Goal: Transaction & Acquisition: Purchase product/service

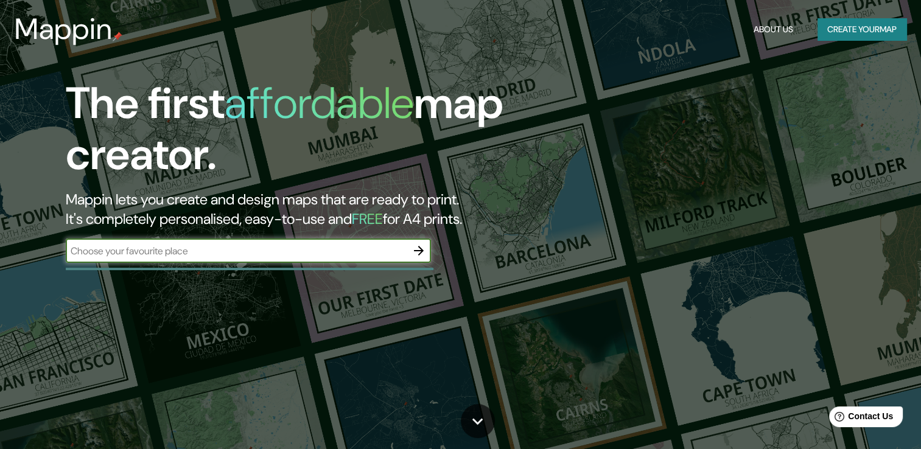
click at [153, 249] on input "text" at bounding box center [236, 251] width 341 height 14
type input "guamuchil"
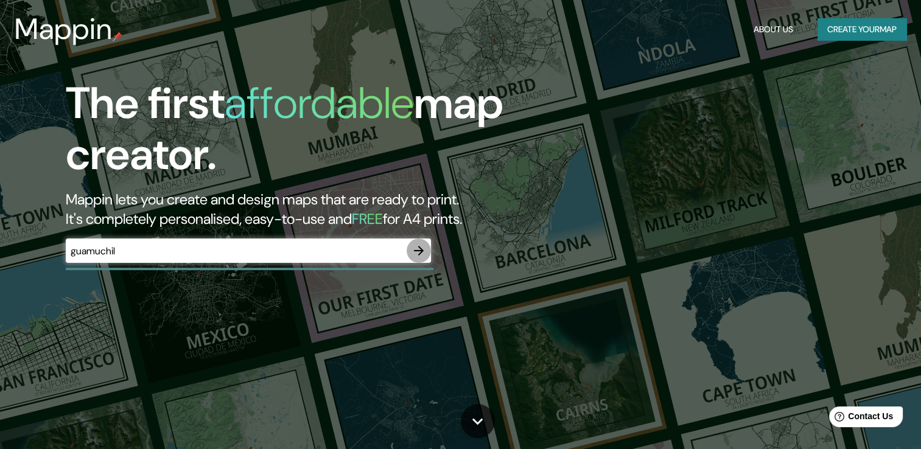
click at [421, 256] on icon "button" at bounding box center [419, 251] width 15 height 15
click at [175, 261] on div "​" at bounding box center [248, 251] width 365 height 24
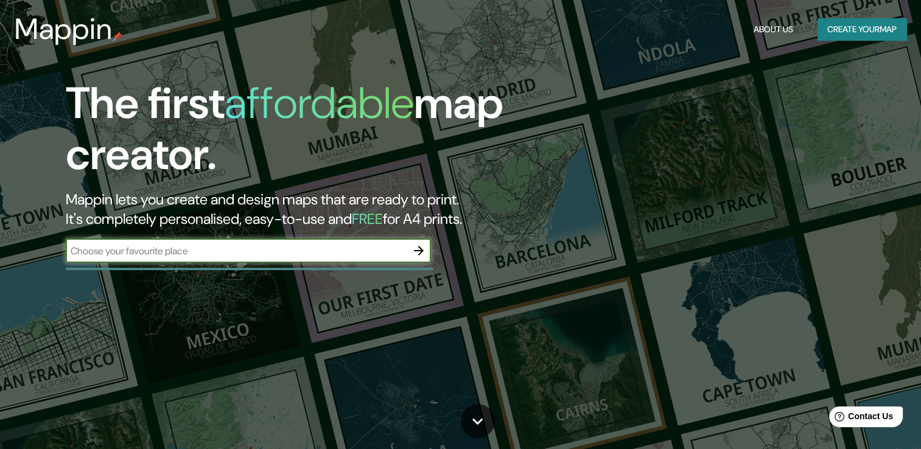
click at [158, 256] on input "text" at bounding box center [236, 251] width 341 height 14
click at [141, 252] on input "guamuchil" at bounding box center [236, 251] width 341 height 14
type input "guamuchil sinaloa"
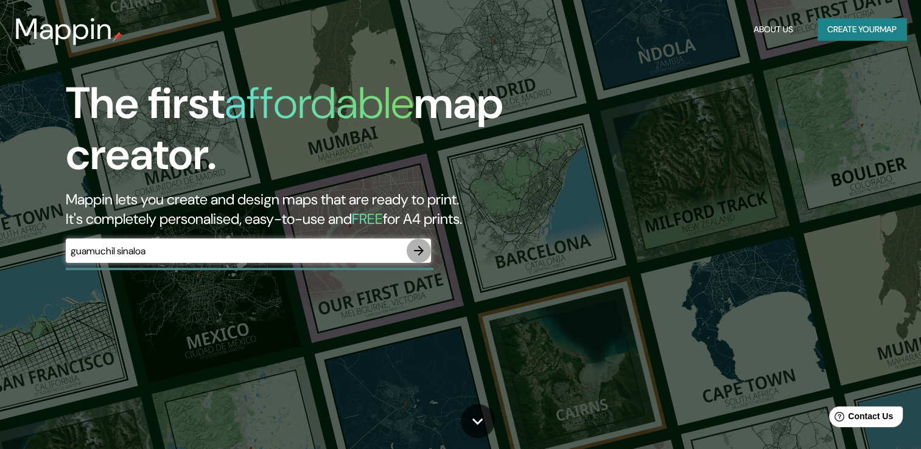
click at [421, 253] on icon "button" at bounding box center [419, 251] width 10 height 10
